Goal: Task Accomplishment & Management: Manage account settings

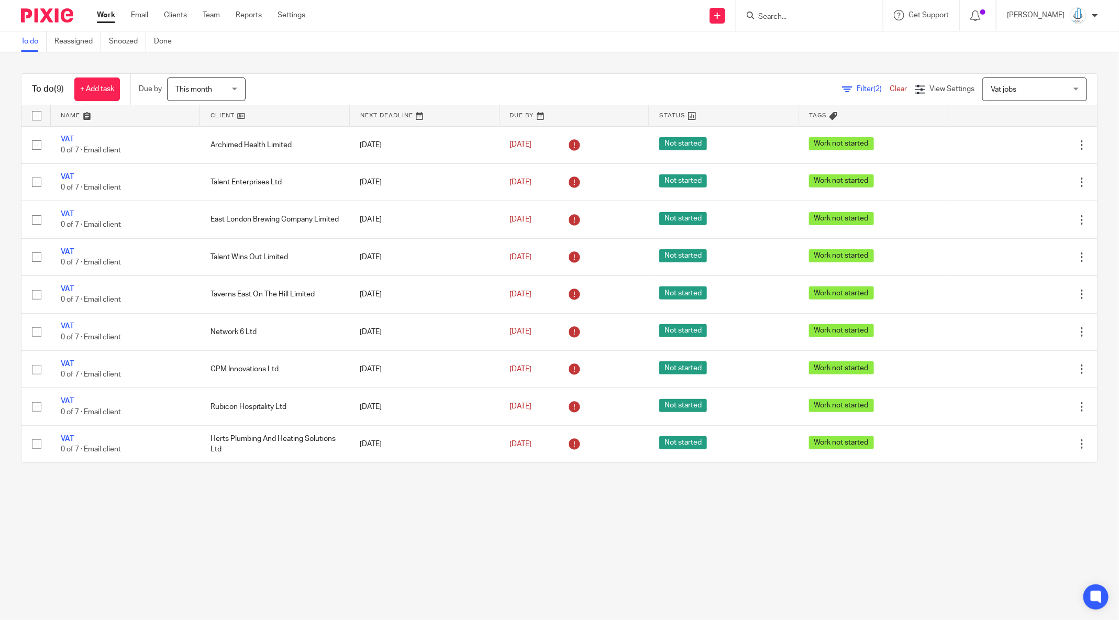
click at [991, 90] on span "Vat jobs" at bounding box center [1004, 89] width 26 height 7
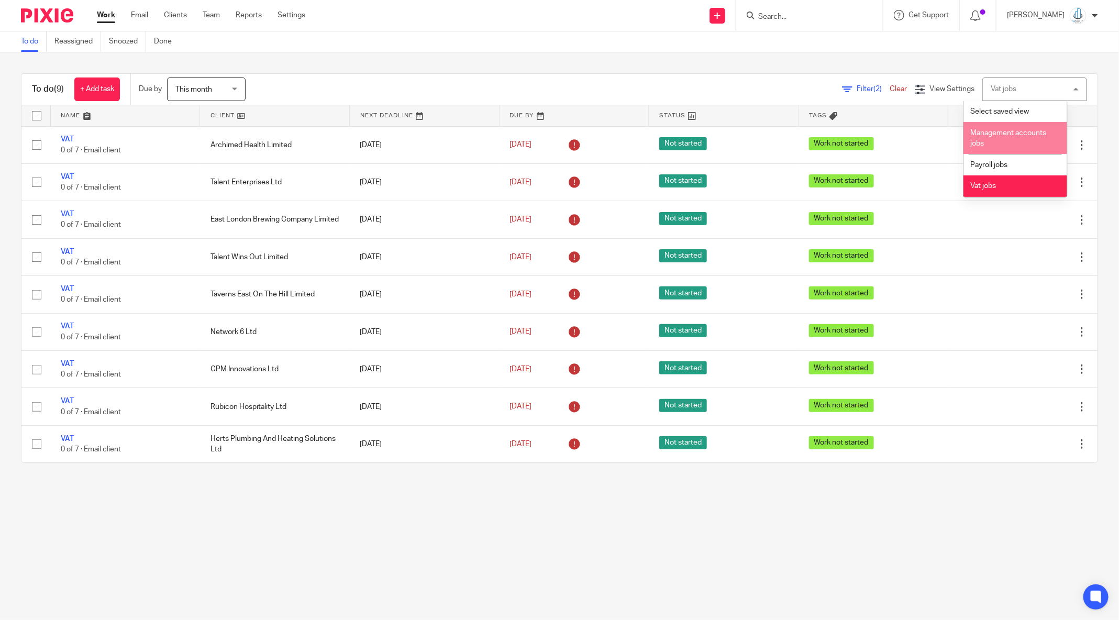
click at [993, 136] on span "Management accounts jobs" at bounding box center [1008, 138] width 76 height 18
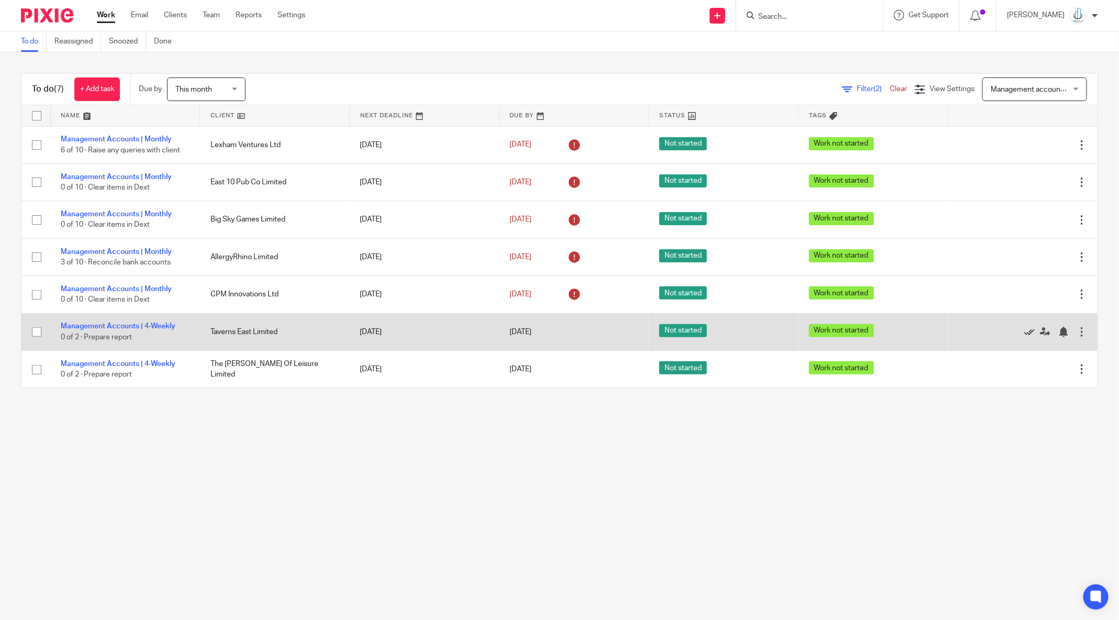
click at [1024, 335] on link at bounding box center [1032, 332] width 16 height 10
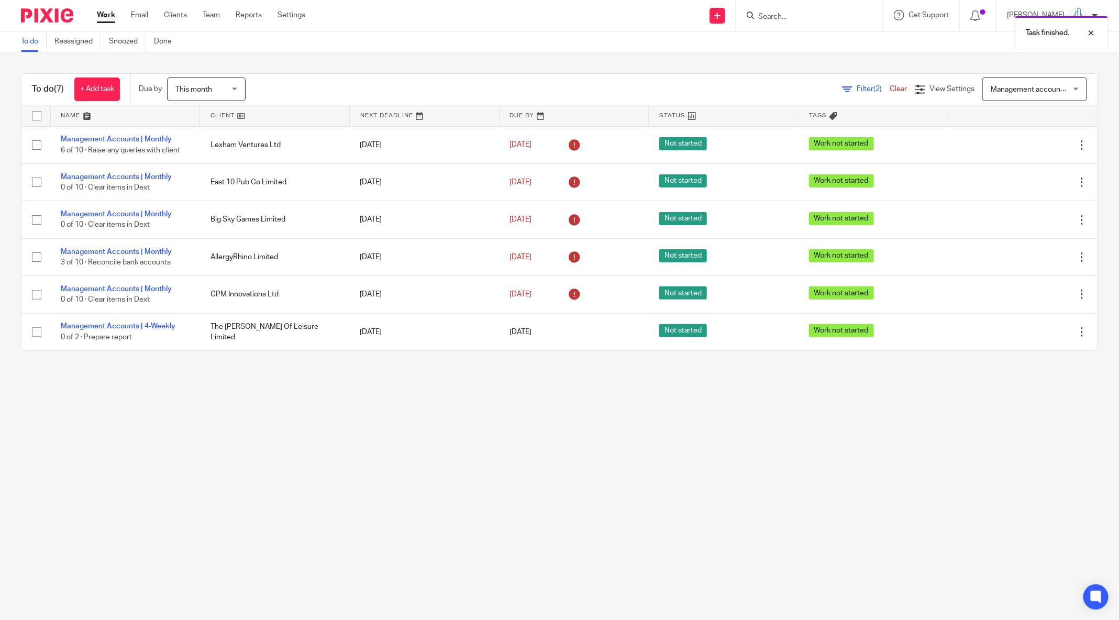
click at [1024, 335] on link at bounding box center [1032, 332] width 16 height 10
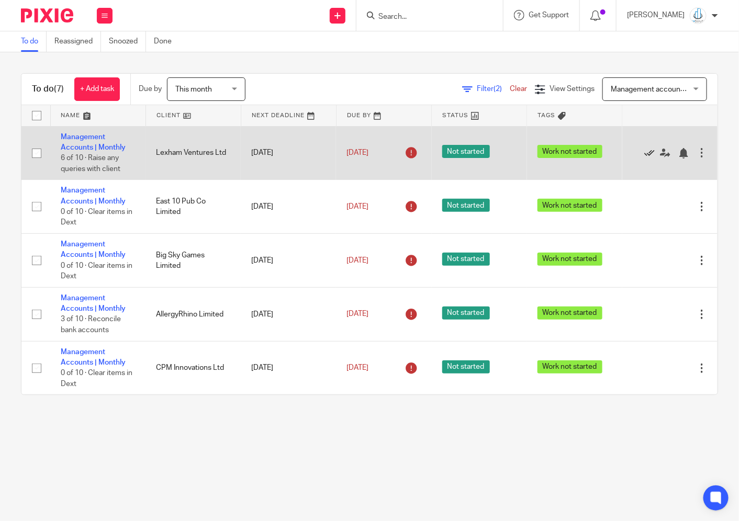
click at [644, 154] on icon at bounding box center [649, 153] width 10 height 10
